Goal: Find contact information: Find contact information

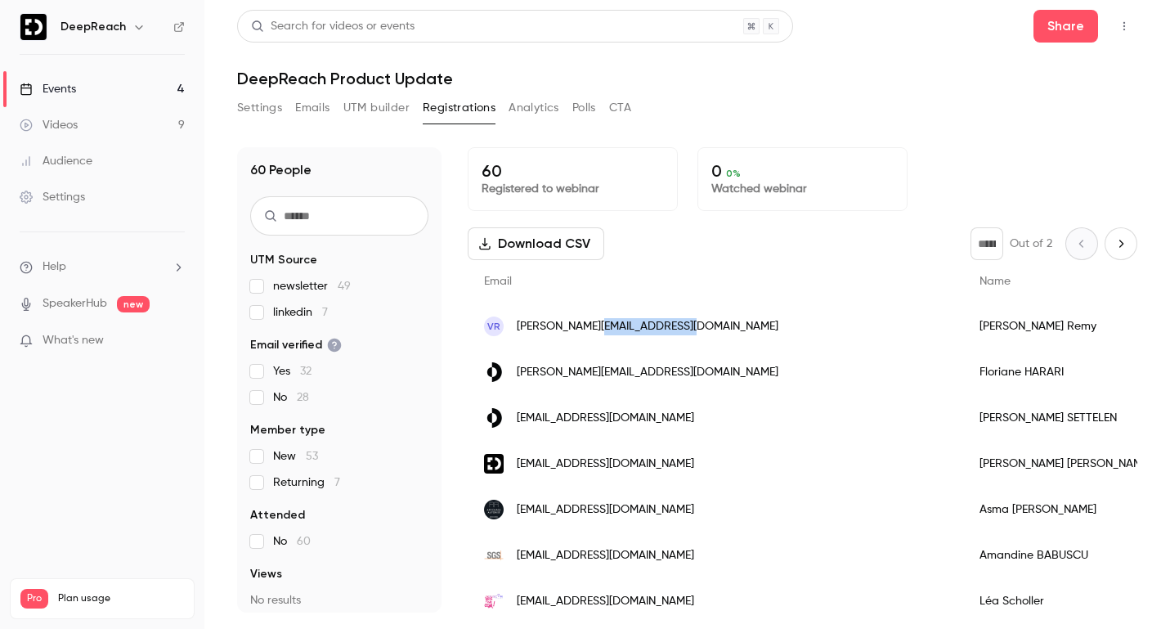
drag, startPoint x: 710, startPoint y: 328, endPoint x: 597, endPoint y: 328, distance: 113.6
click at [597, 328] on div "VR [EMAIL_ADDRESS][DOMAIN_NAME]" at bounding box center [715, 326] width 495 height 46
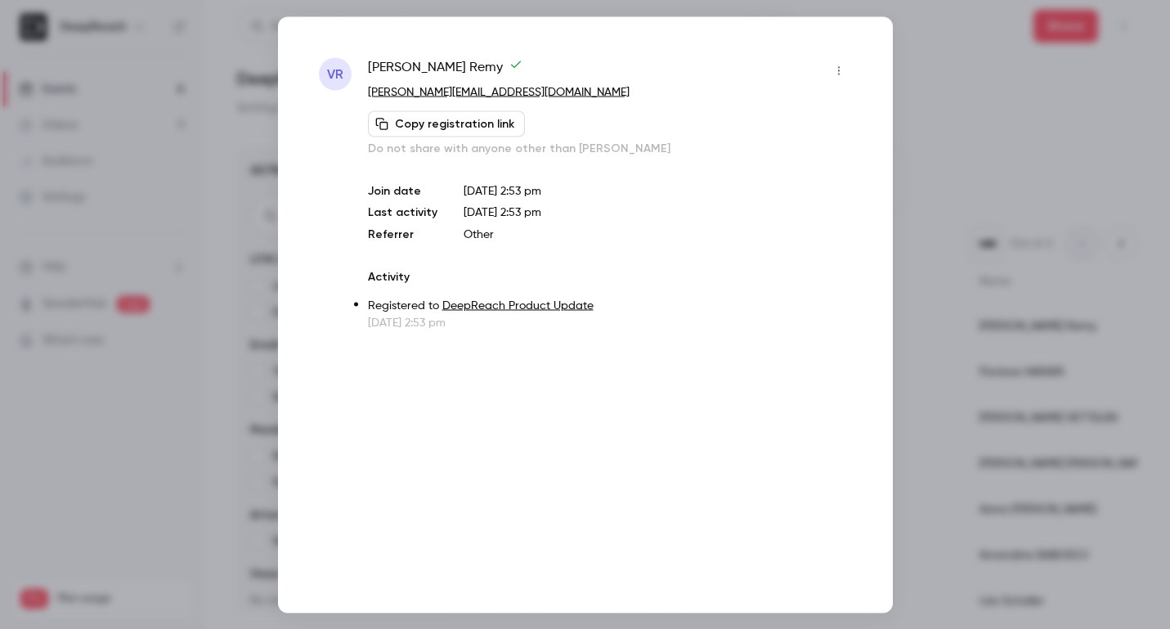
copy span "[DOMAIN_NAME]"
click at [953, 94] on div at bounding box center [585, 314] width 1170 height 629
